Goal: Information Seeking & Learning: Understand process/instructions

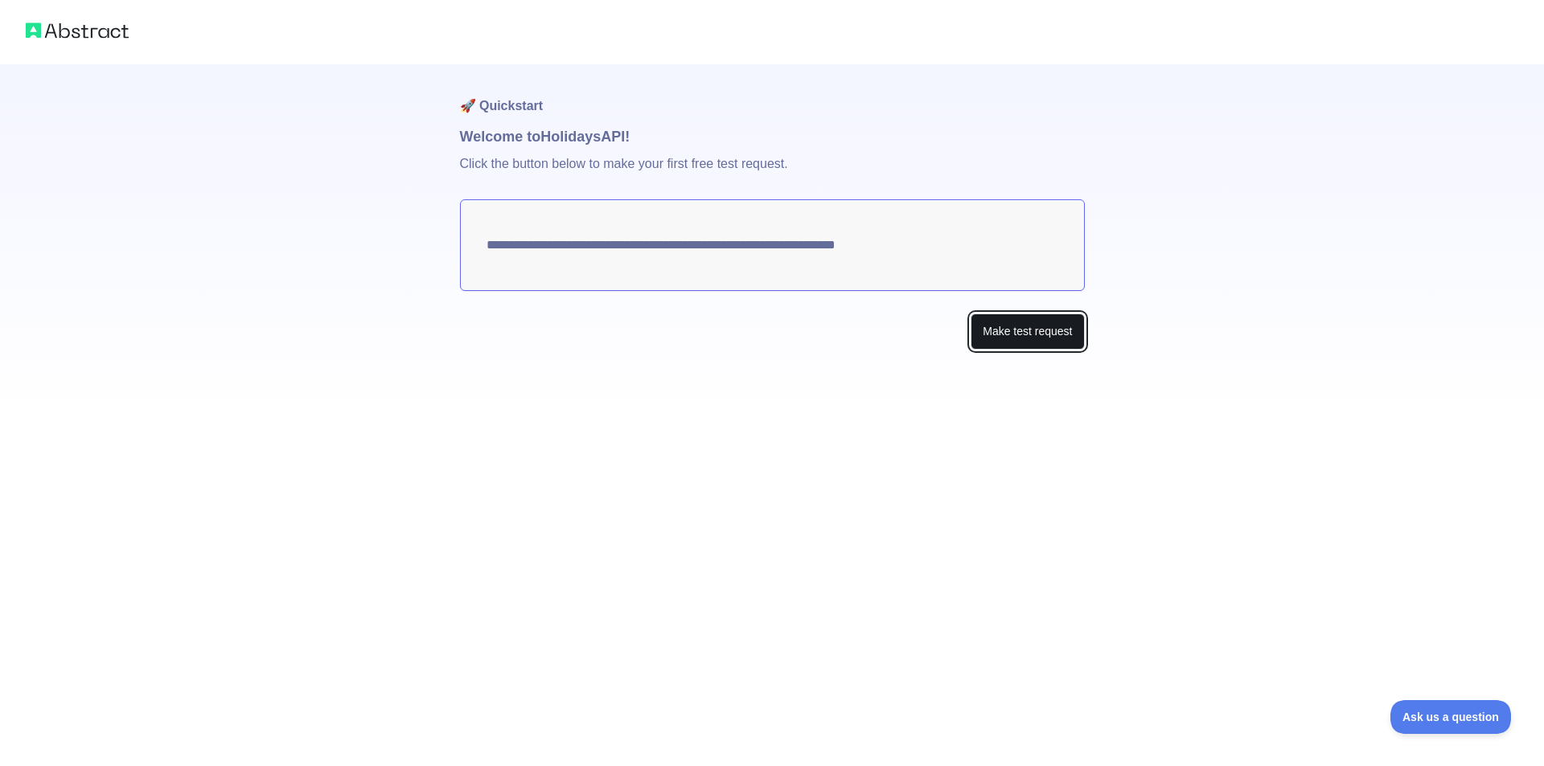
click at [1021, 332] on button "Make test request" at bounding box center [1027, 332] width 113 height 36
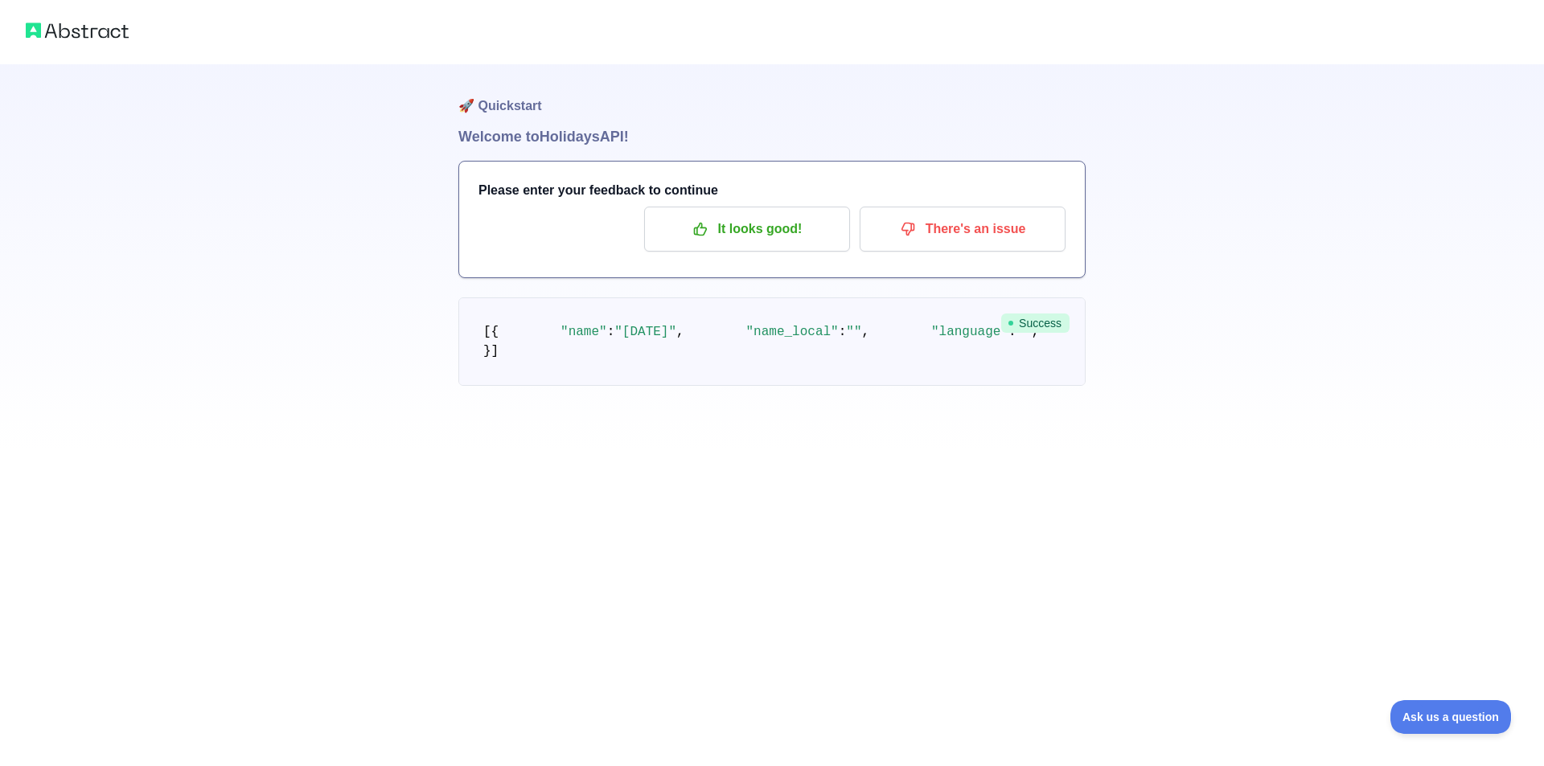
click at [1031, 323] on span "Success" at bounding box center [1035, 323] width 68 height 19
click at [724, 239] on p "It looks good!" at bounding box center [747, 229] width 182 height 27
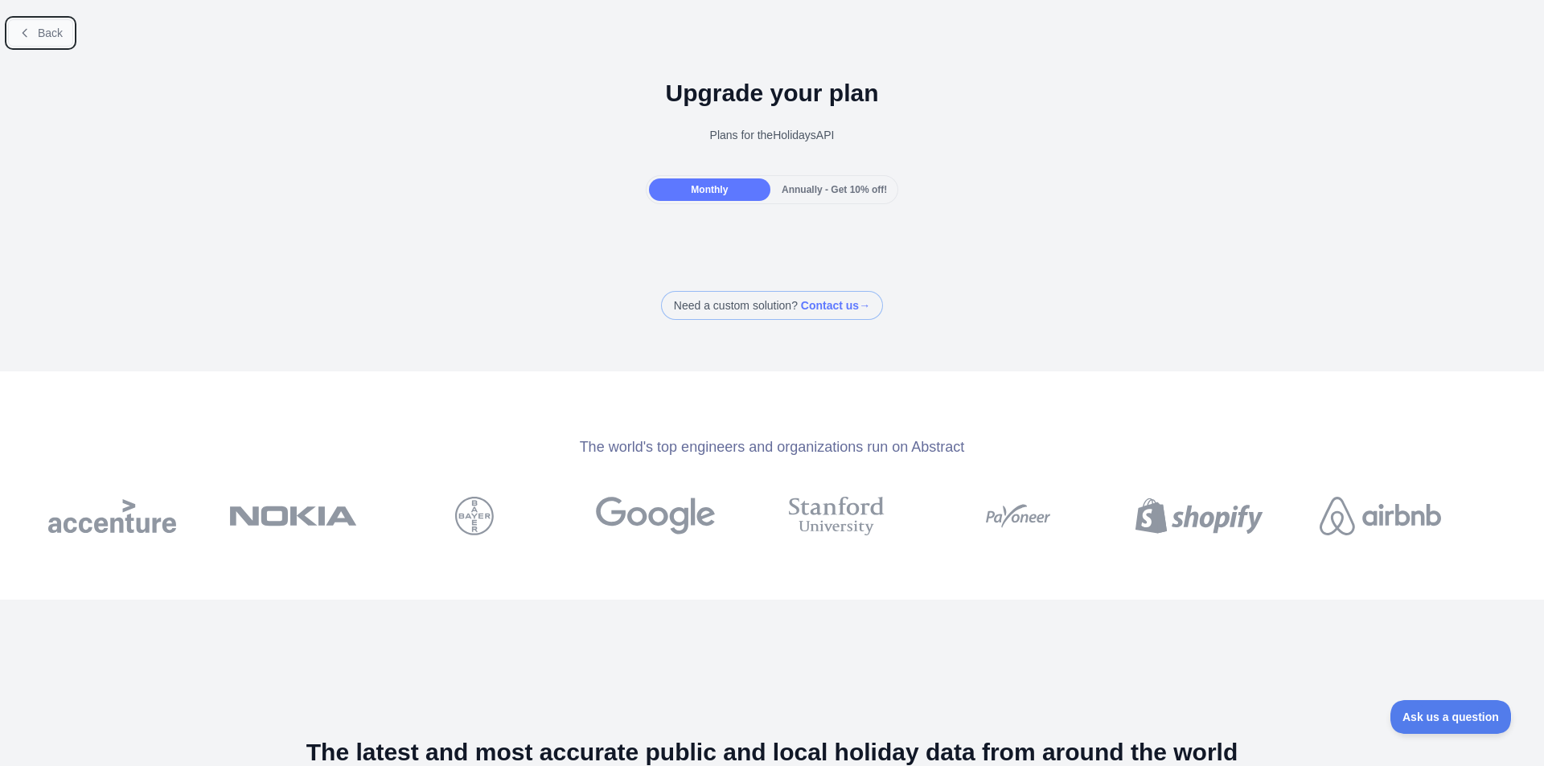
click at [48, 34] on span "Back" at bounding box center [50, 33] width 25 height 13
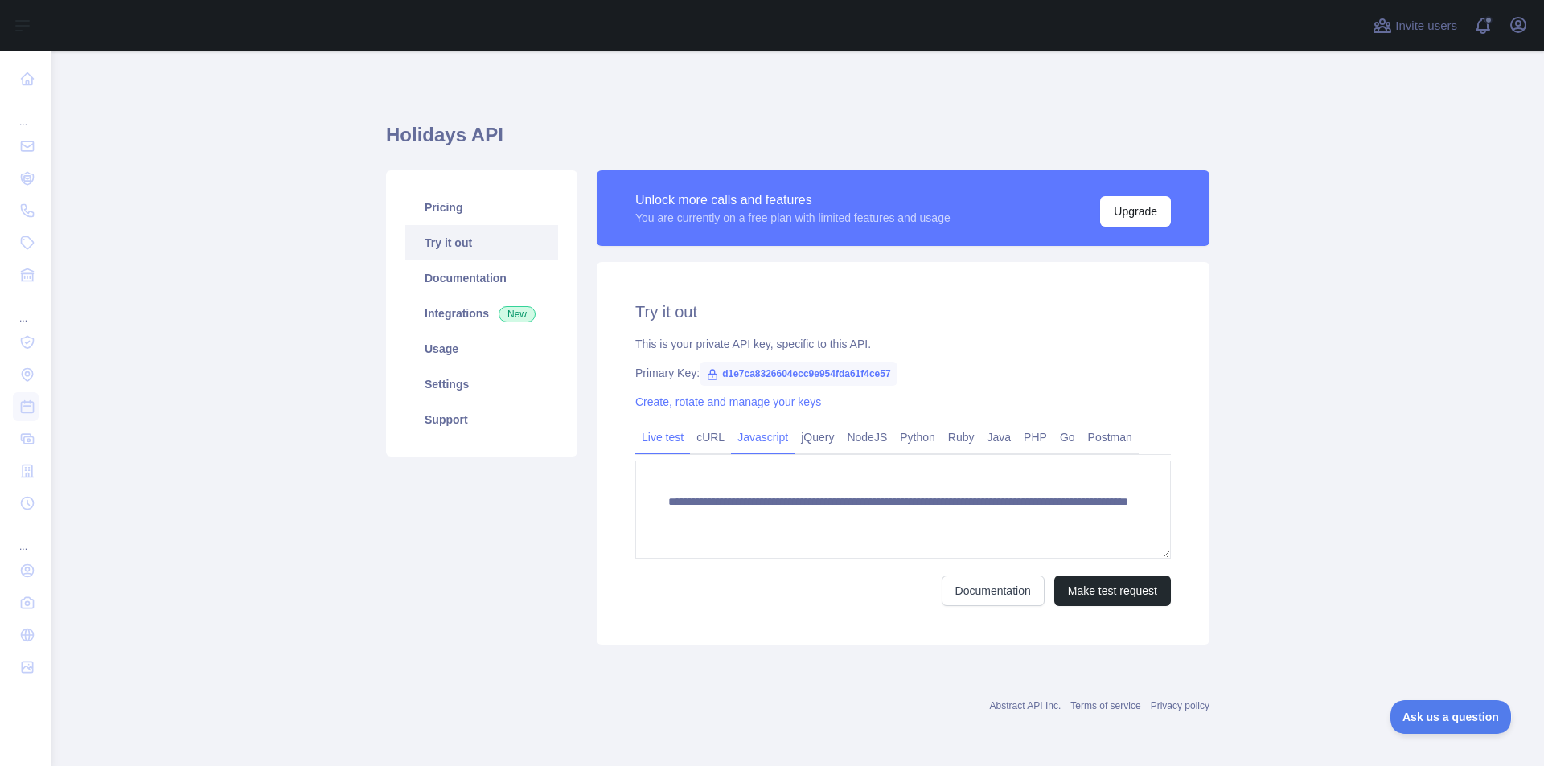
click at [759, 442] on link "Javascript" at bounding box center [763, 438] width 64 height 26
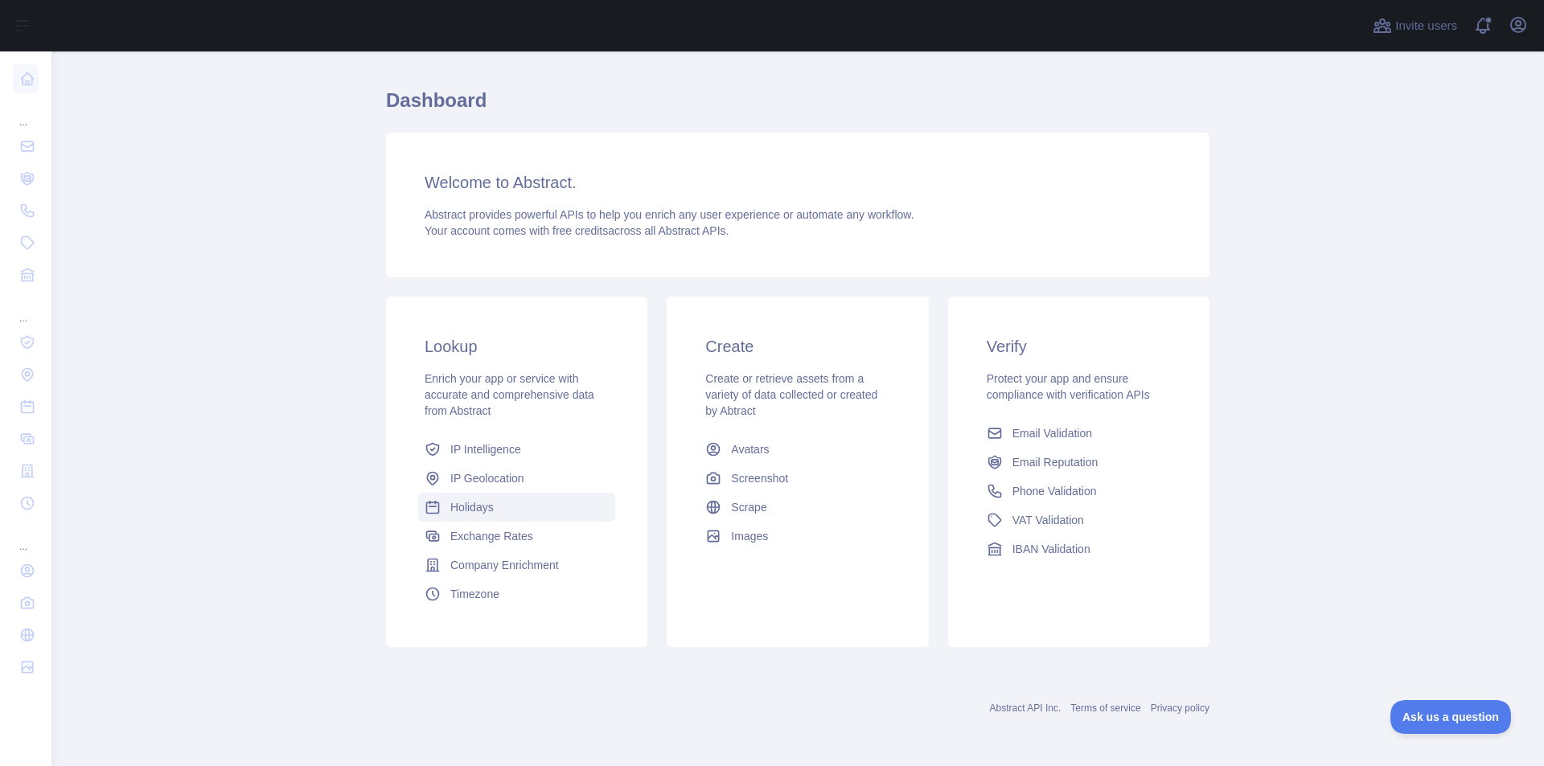
click at [474, 513] on span "Holidays" at bounding box center [471, 507] width 43 height 16
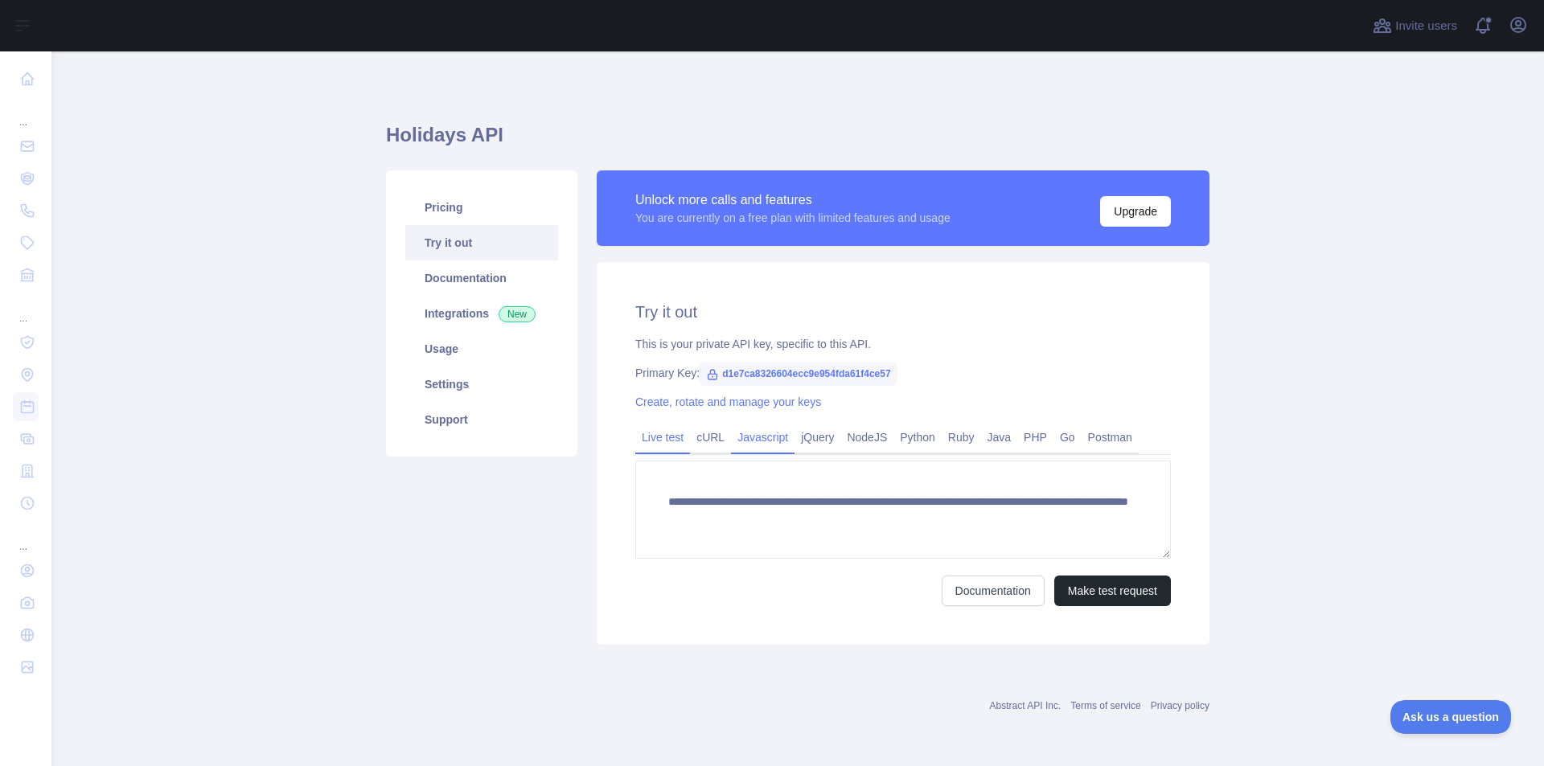
click at [744, 444] on link "Javascript" at bounding box center [763, 438] width 64 height 26
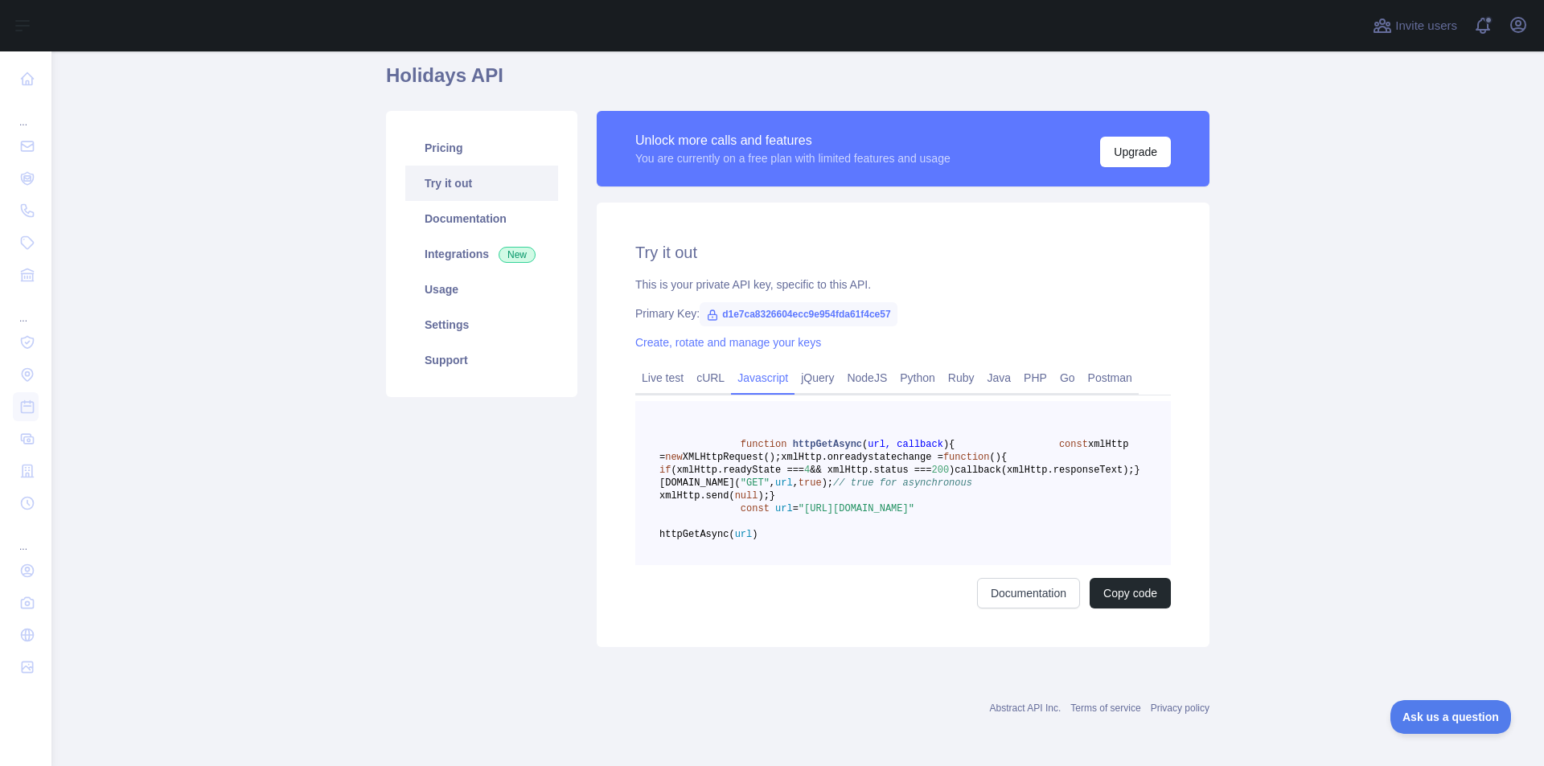
scroll to position [137, 0]
click at [1120, 594] on button "Copy code" at bounding box center [1130, 593] width 81 height 31
click at [457, 201] on link "Documentation" at bounding box center [481, 218] width 153 height 35
